Goal: Task Accomplishment & Management: Complete application form

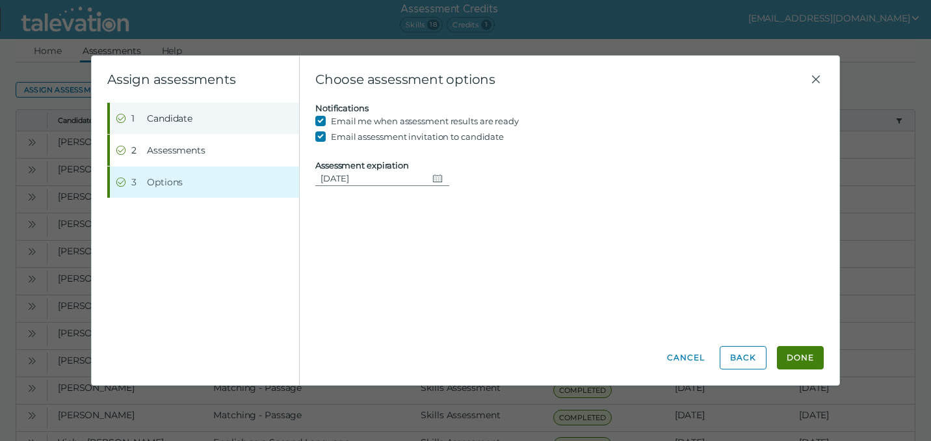
click at [179, 117] on span "Candidate" at bounding box center [170, 118] width 46 height 13
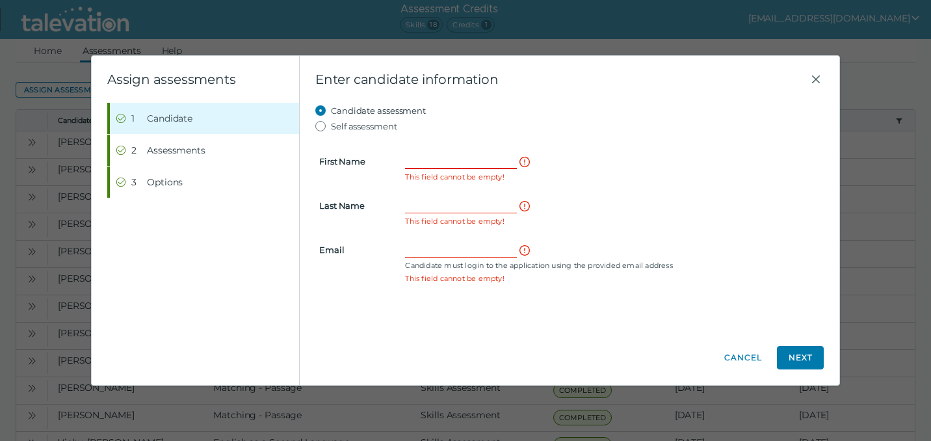
click at [415, 163] on input "First Name" at bounding box center [461, 161] width 112 height 16
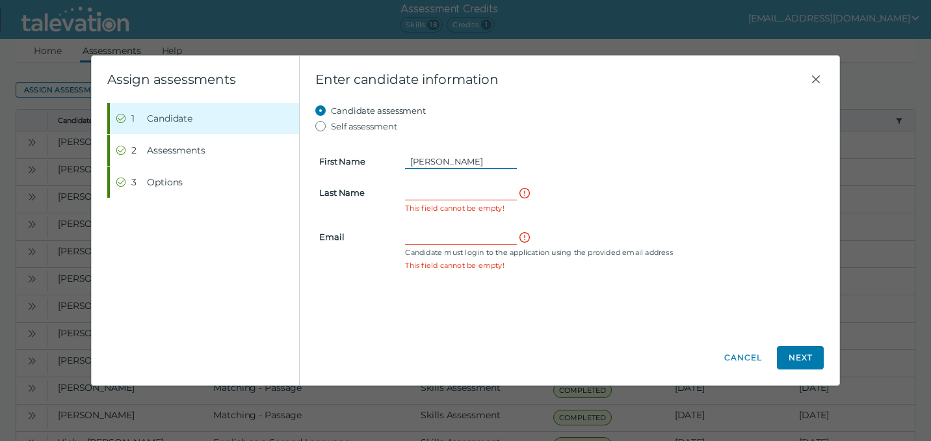
type input "[PERSON_NAME]"
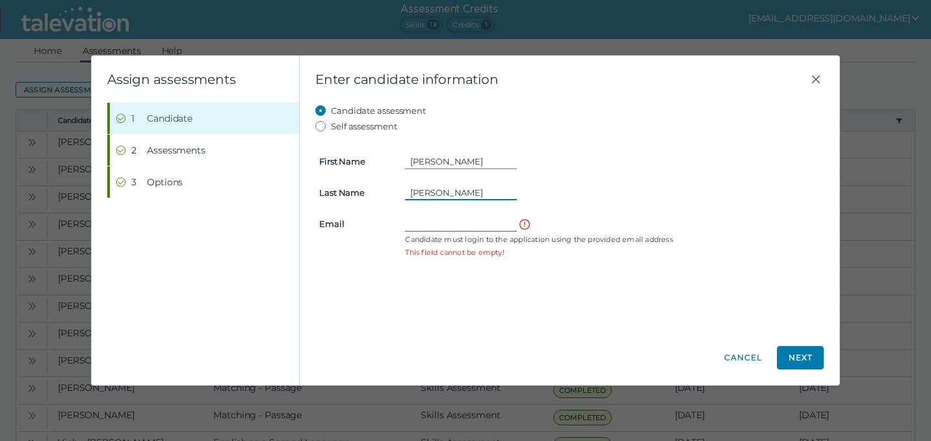
type input "[PERSON_NAME]"
paste input "[EMAIL_ADDRESS][DOMAIN_NAME]"
type input "[EMAIL_ADDRESS][DOMAIN_NAME]"
click at [808, 358] on button "Next" at bounding box center [800, 357] width 47 height 23
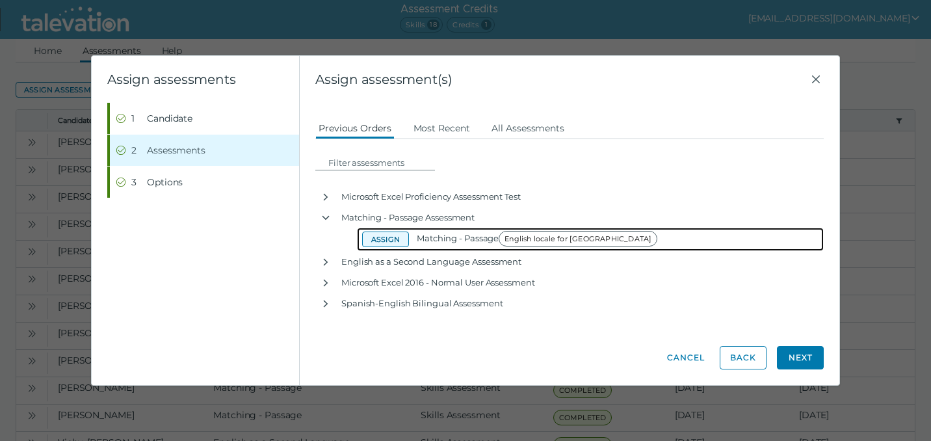
click at [398, 240] on button "Assign" at bounding box center [385, 239] width 47 height 16
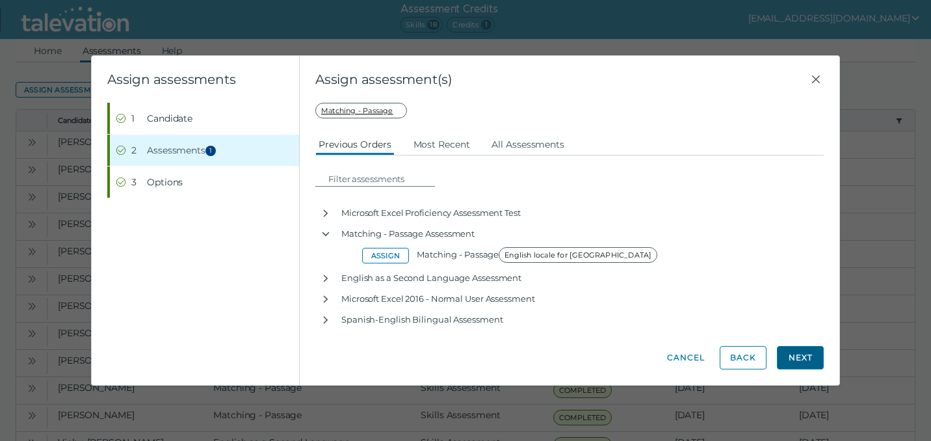
click at [810, 359] on button "Next" at bounding box center [800, 357] width 47 height 23
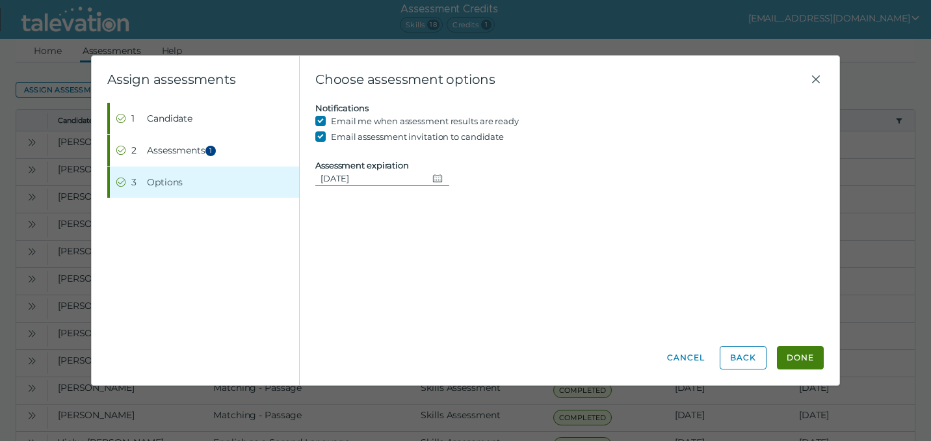
click at [439, 177] on icon "Change date, 08/29/2025" at bounding box center [437, 178] width 9 height 8
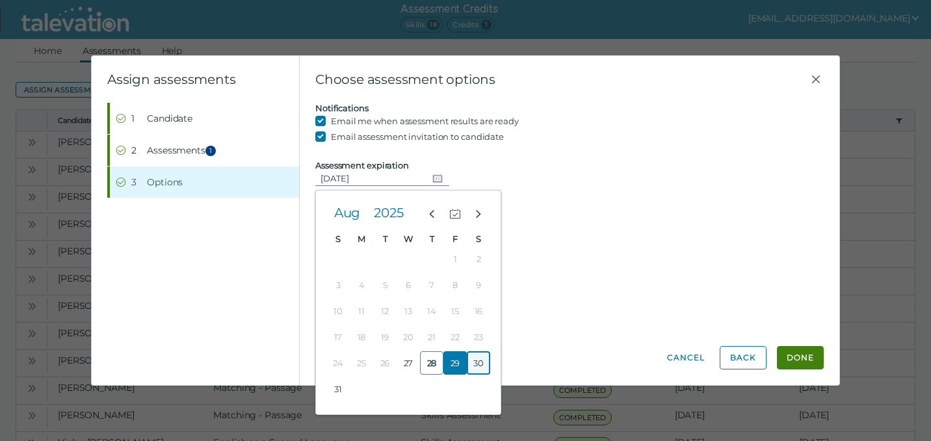
click at [483, 360] on button "30" at bounding box center [478, 362] width 23 height 23
type input "[DATE]"
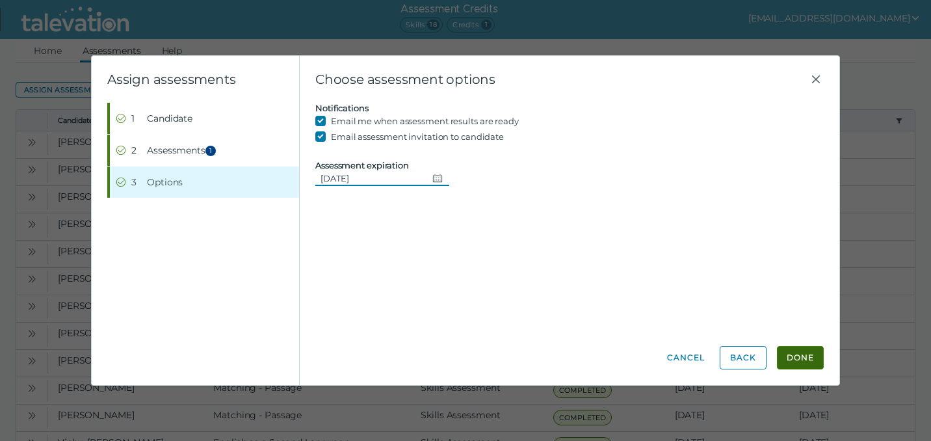
click at [818, 358] on button "Done" at bounding box center [800, 357] width 47 height 23
